Goal: Transaction & Acquisition: Purchase product/service

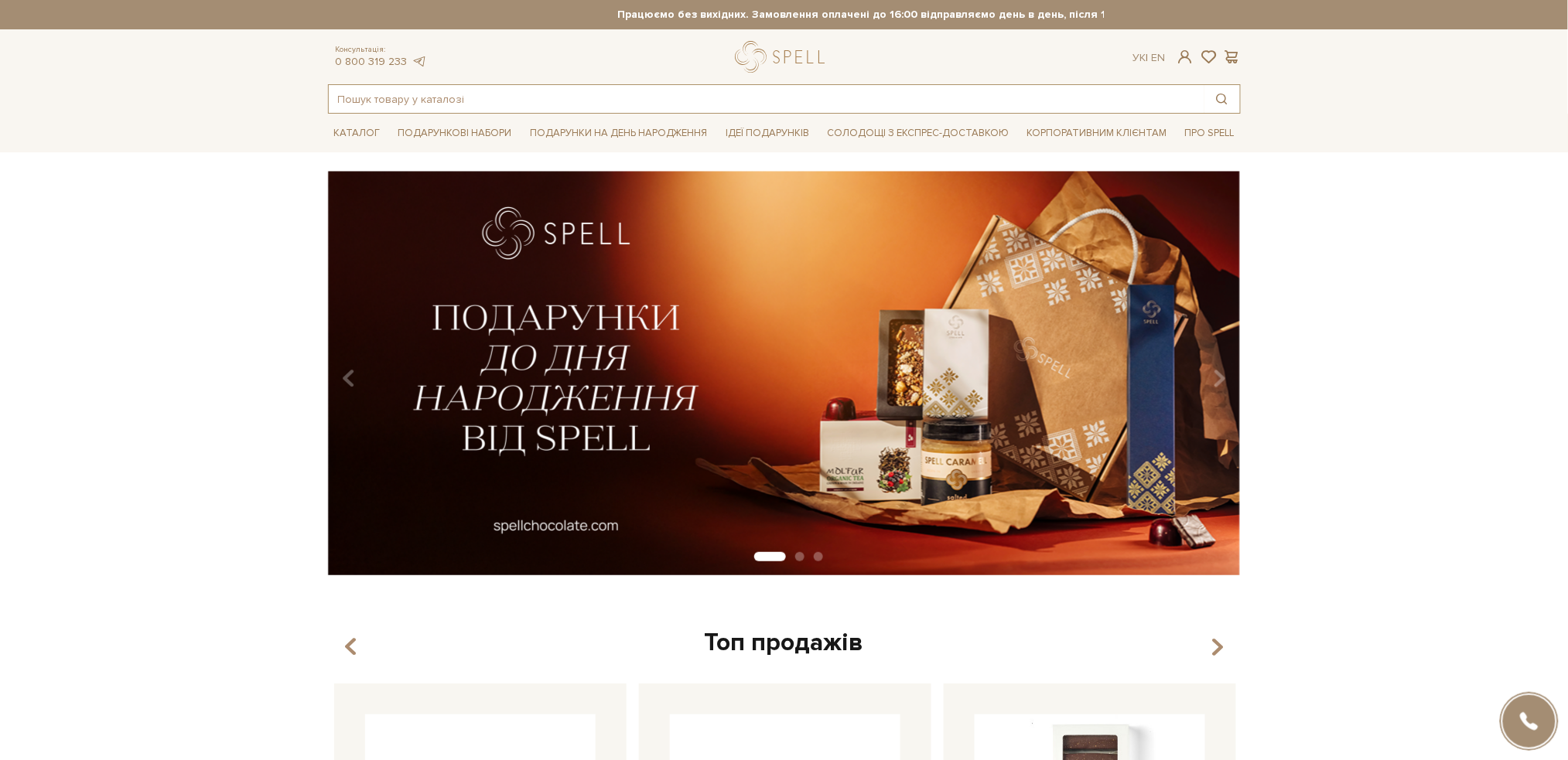
click at [462, 92] on input "text" at bounding box center [767, 98] width 876 height 27
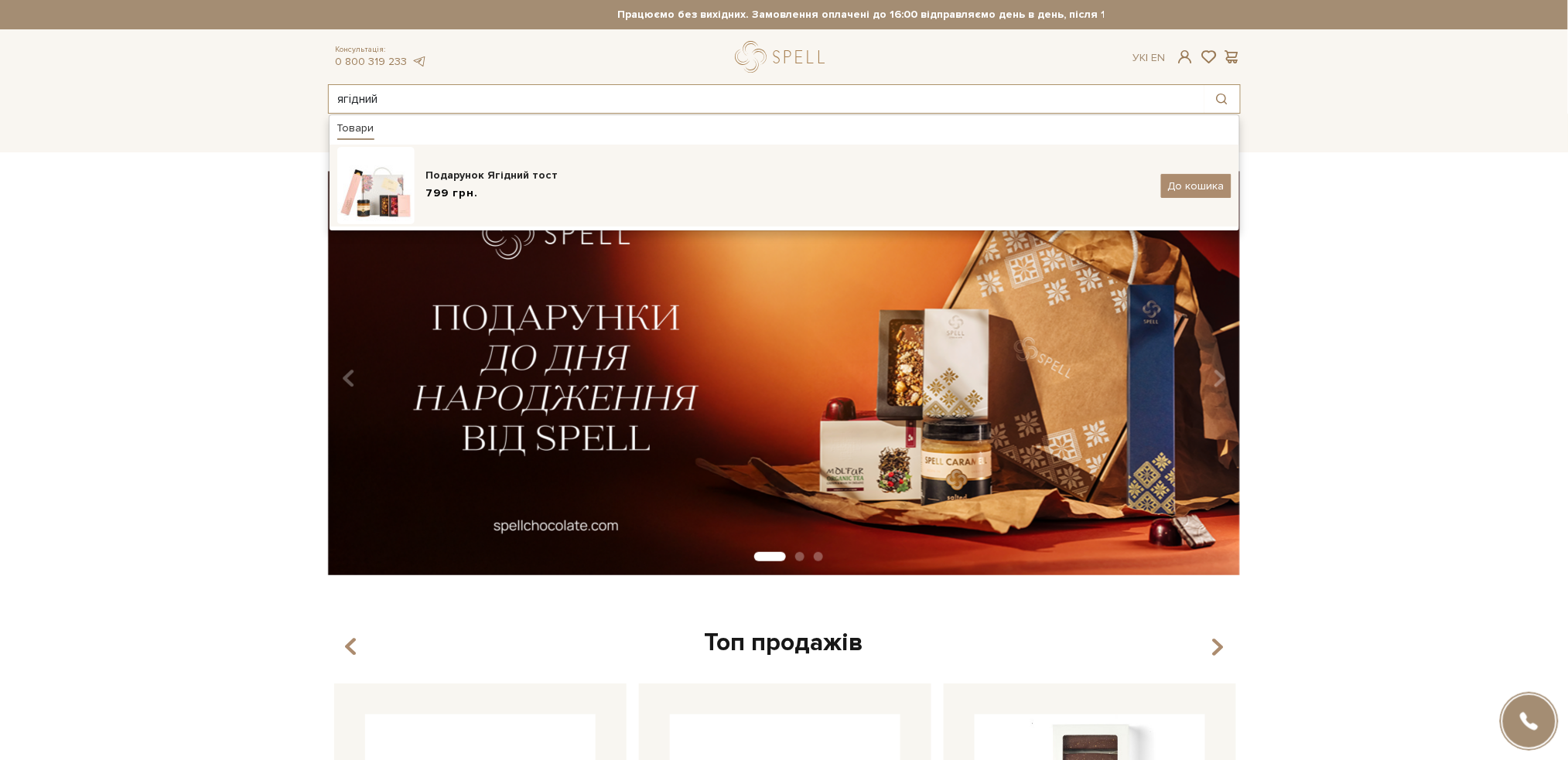
type input "ягідний"
click at [412, 180] on img at bounding box center [376, 185] width 77 height 77
